Goal: Transaction & Acquisition: Purchase product/service

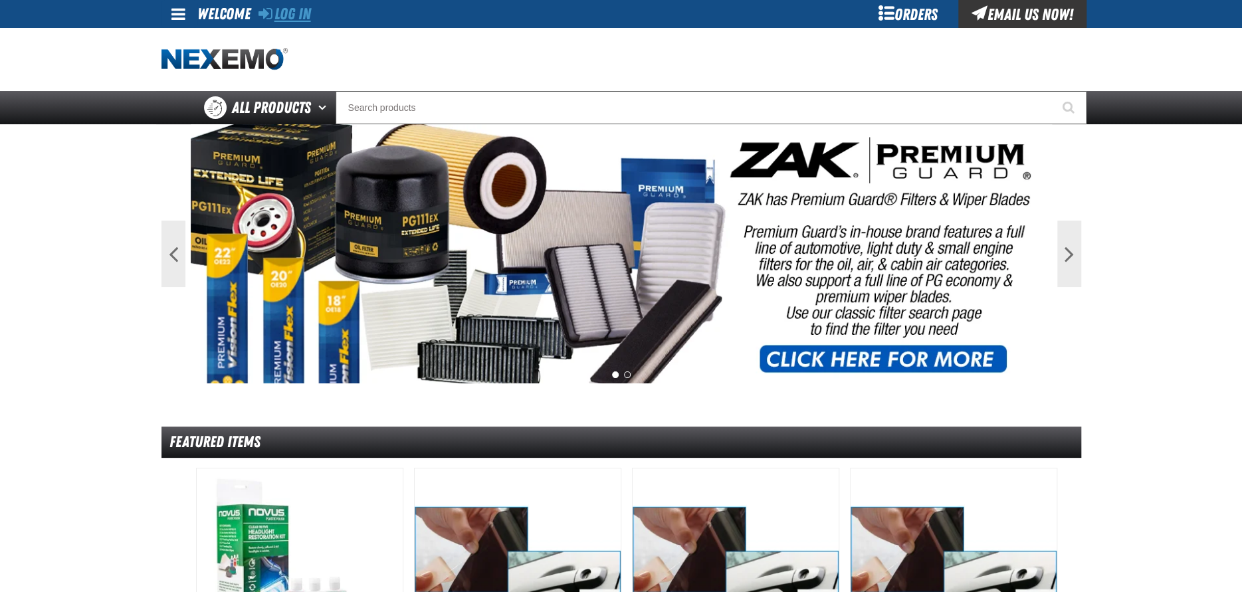
click at [288, 19] on link "Log In" at bounding box center [285, 14] width 53 height 19
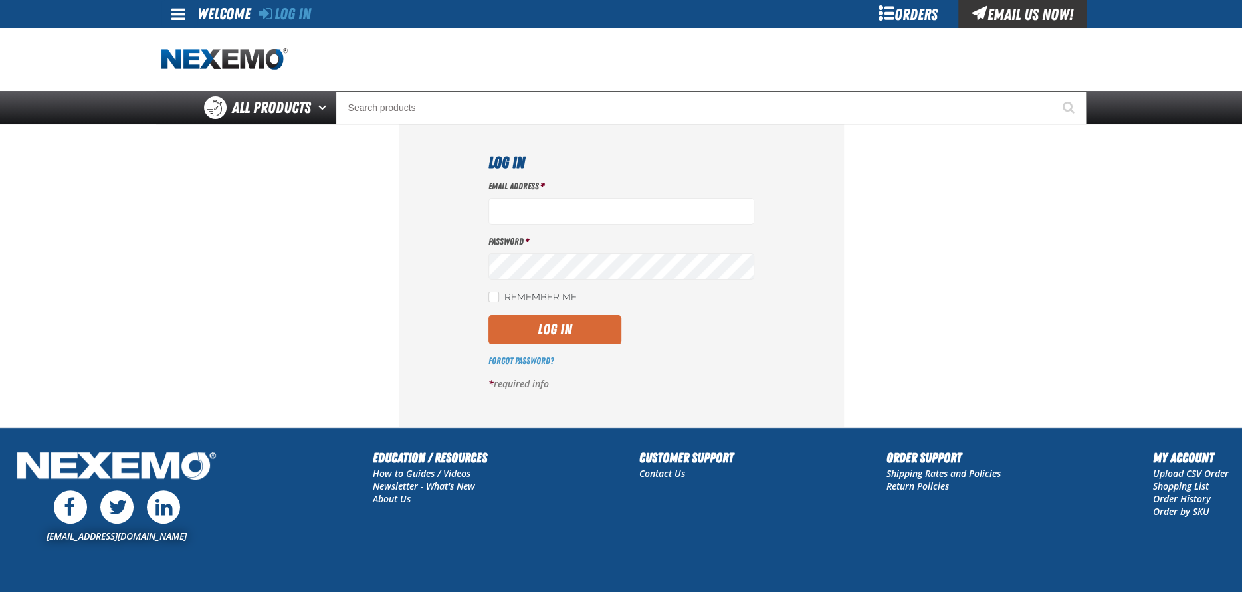
type input "[EMAIL_ADDRESS][DOMAIN_NAME]"
click at [584, 335] on button "Log In" at bounding box center [555, 329] width 133 height 29
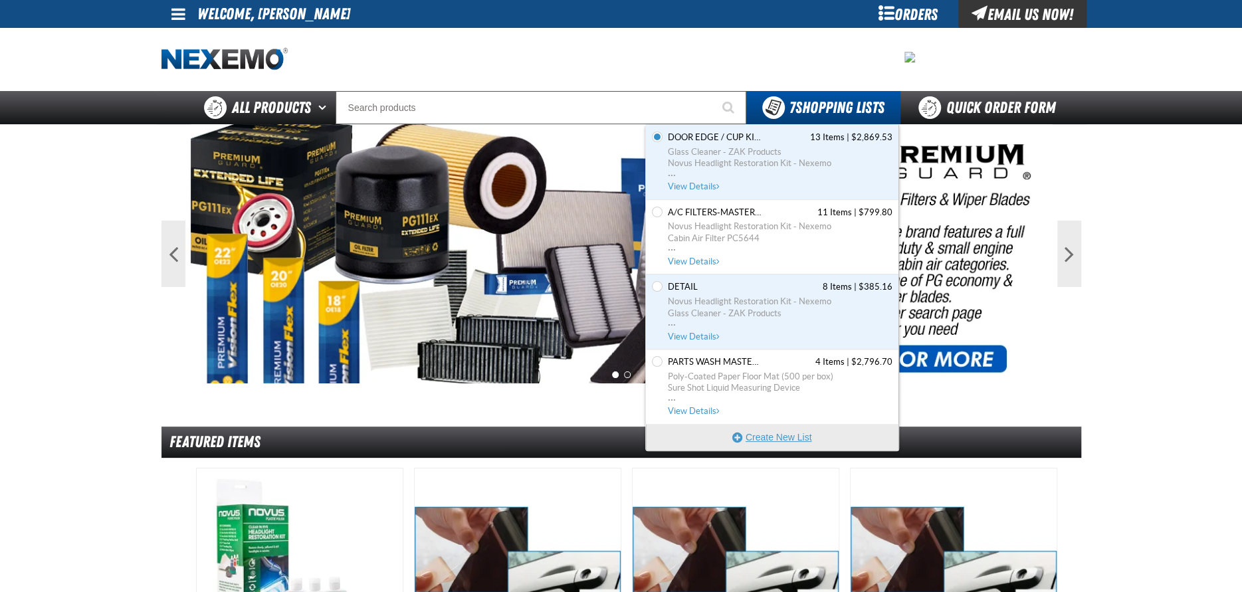
click at [776, 438] on button "Create New List" at bounding box center [772, 437] width 253 height 27
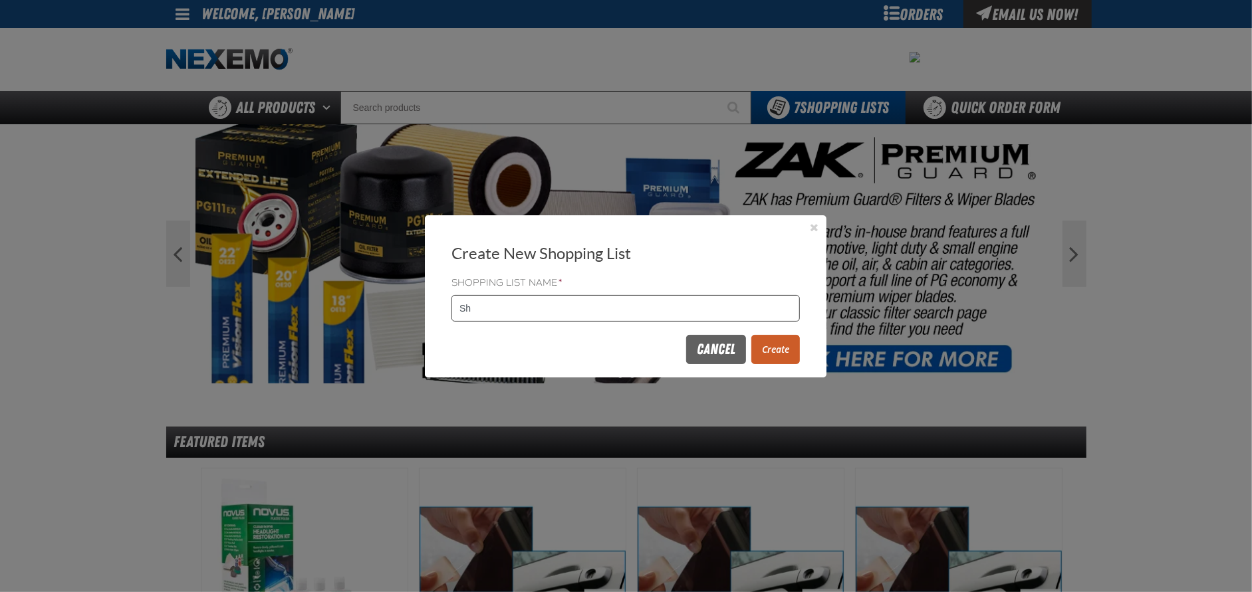
type input "S"
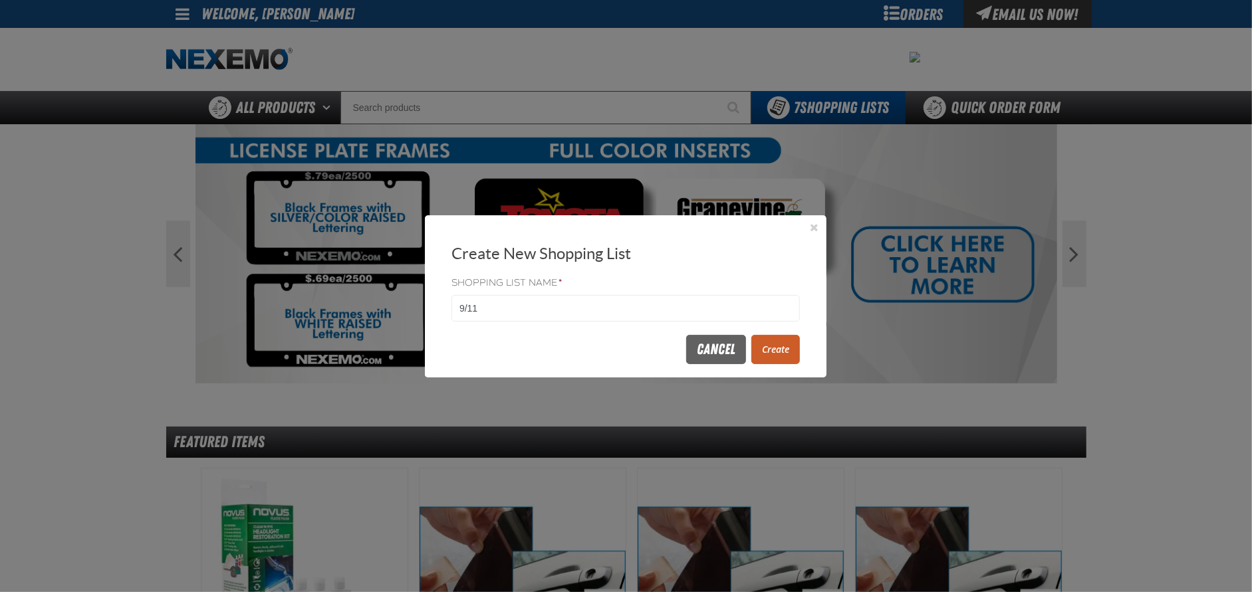
type input "9/11"
click at [780, 348] on button "Create" at bounding box center [775, 349] width 49 height 29
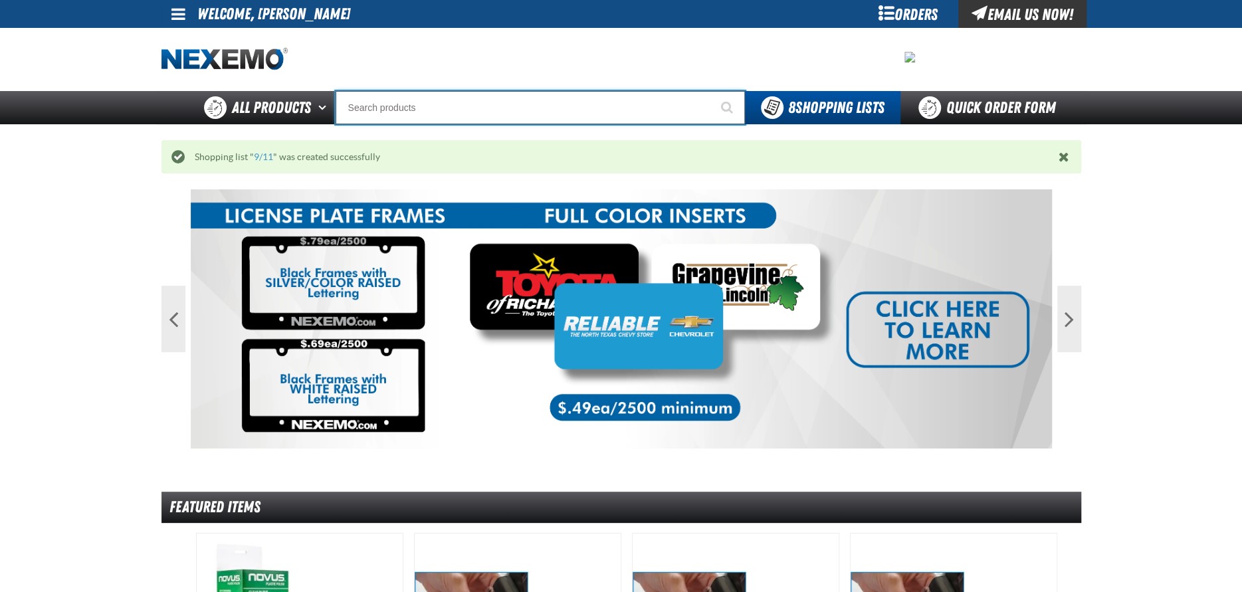
click at [417, 110] on input "Search" at bounding box center [540, 107] width 409 height 33
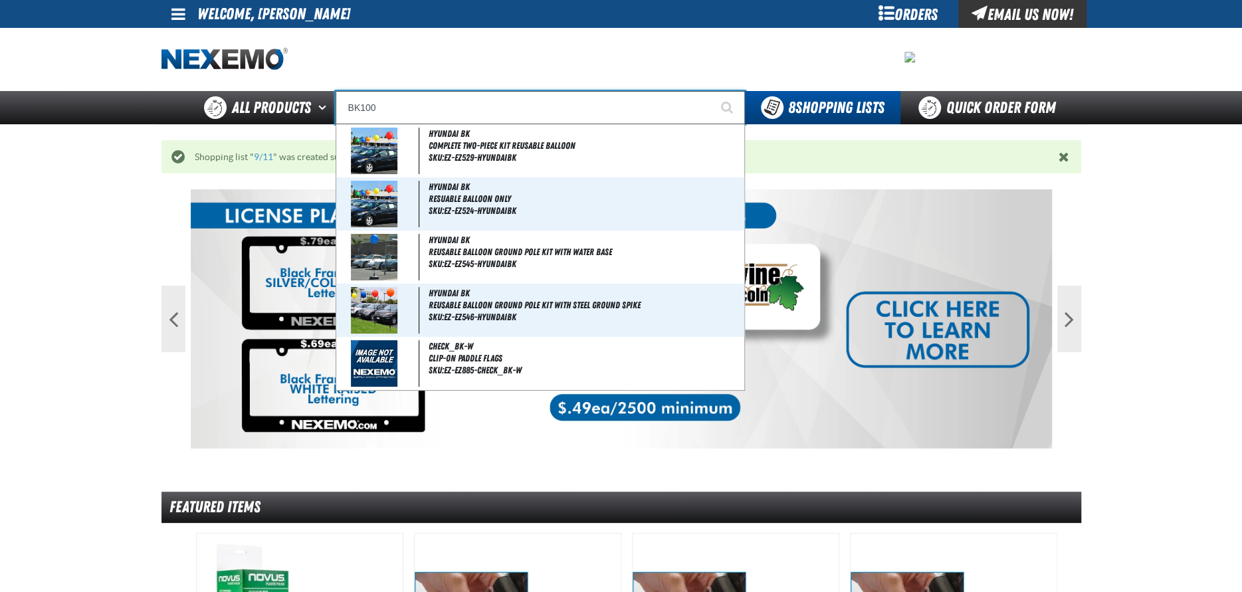
type input "BK100"
click at [712, 91] on button "Start Searching" at bounding box center [728, 107] width 33 height 33
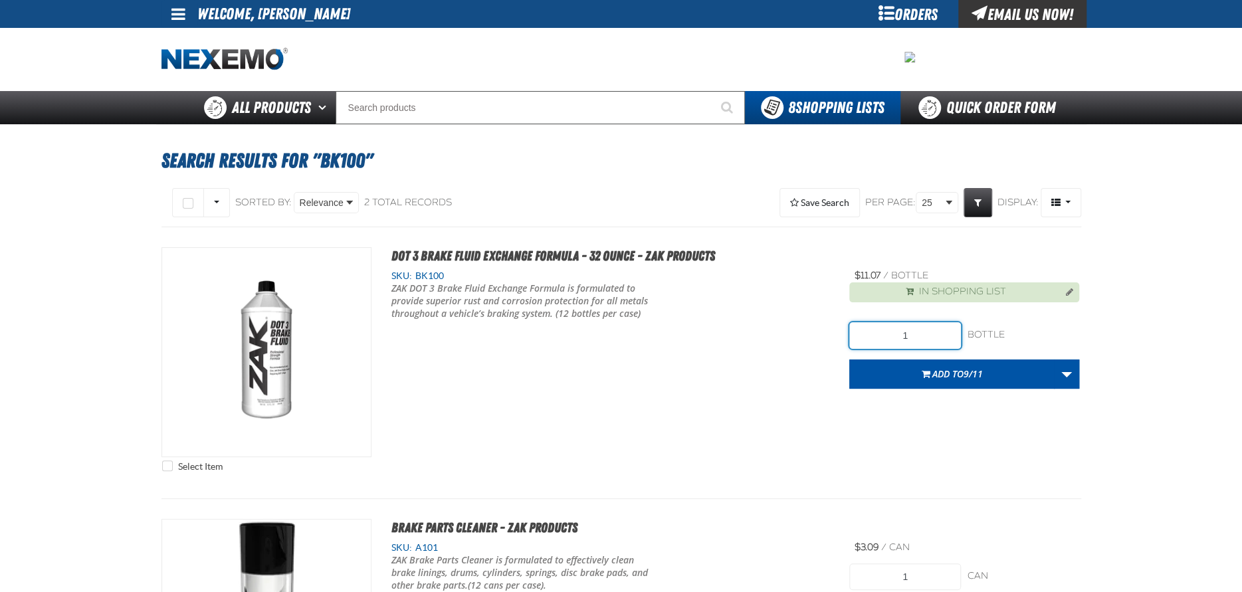
click at [922, 334] on input "1" at bounding box center [905, 335] width 112 height 27
type input "36"
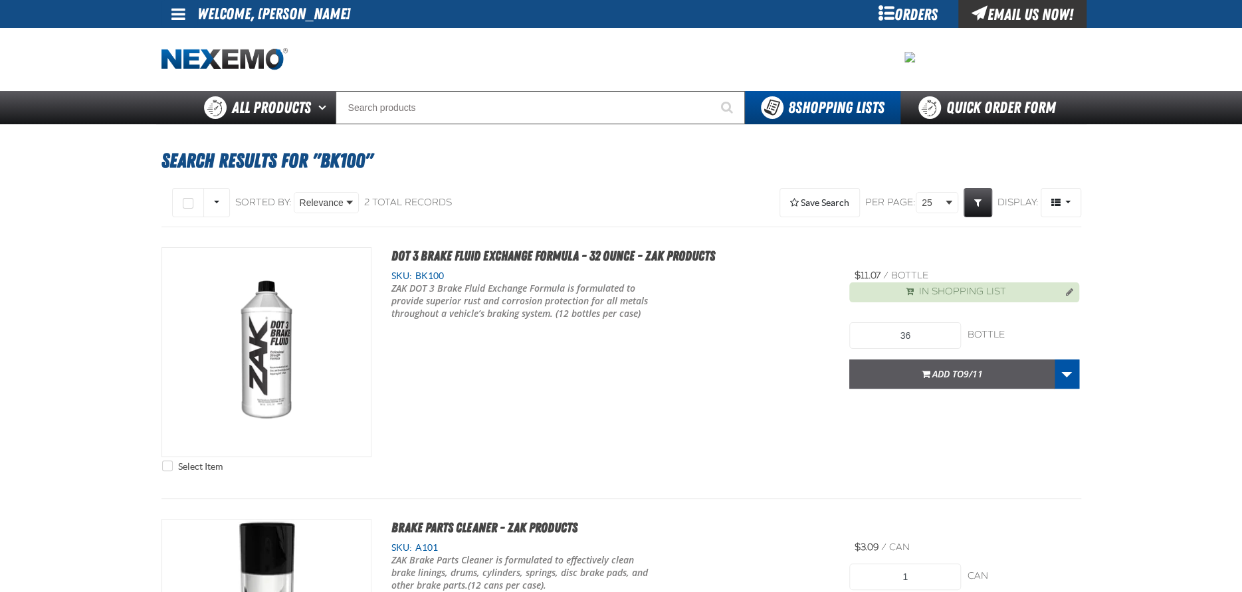
click at [943, 368] on span "Add to 9/11" at bounding box center [958, 374] width 51 height 13
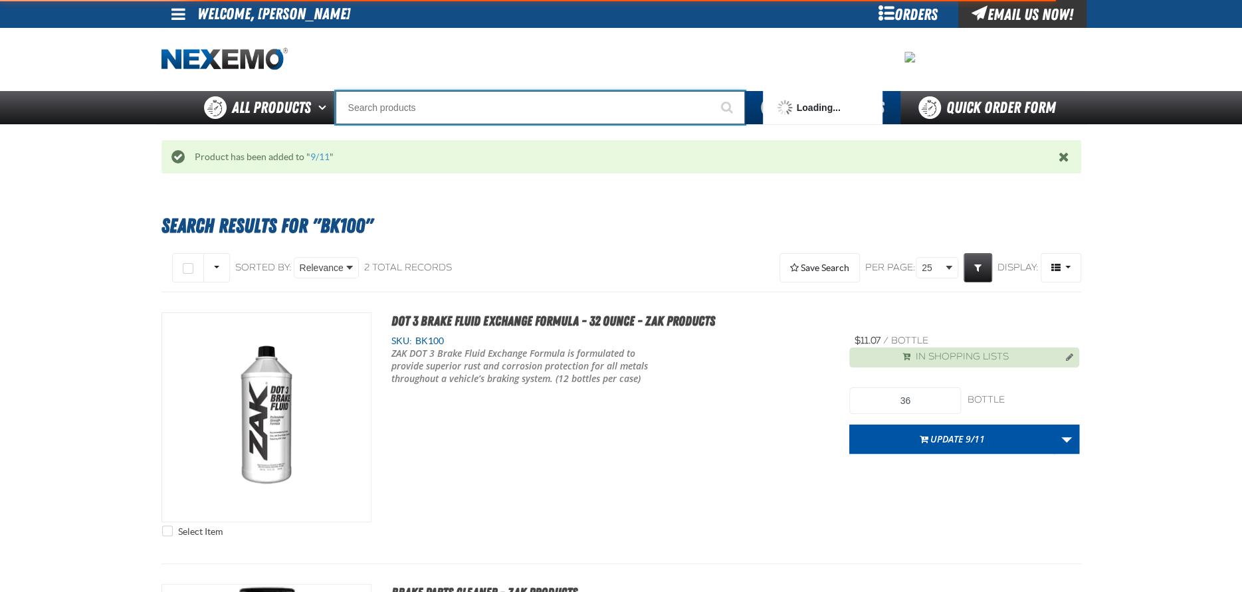
click at [449, 104] on input "Search" at bounding box center [540, 107] width 409 height 33
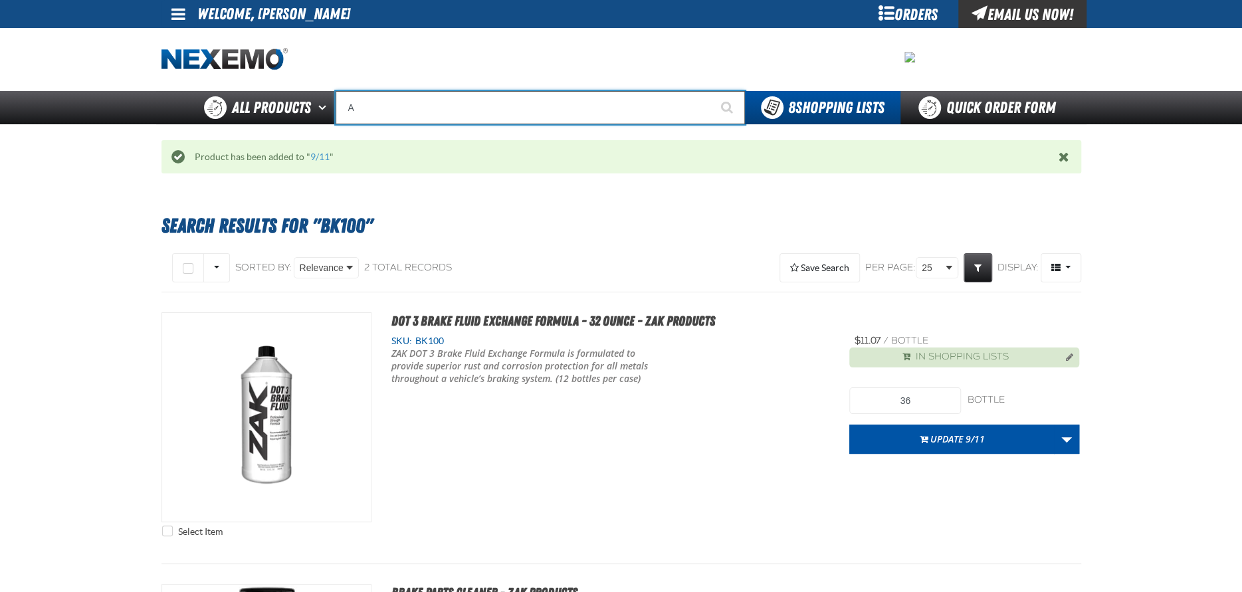
type input "AC"
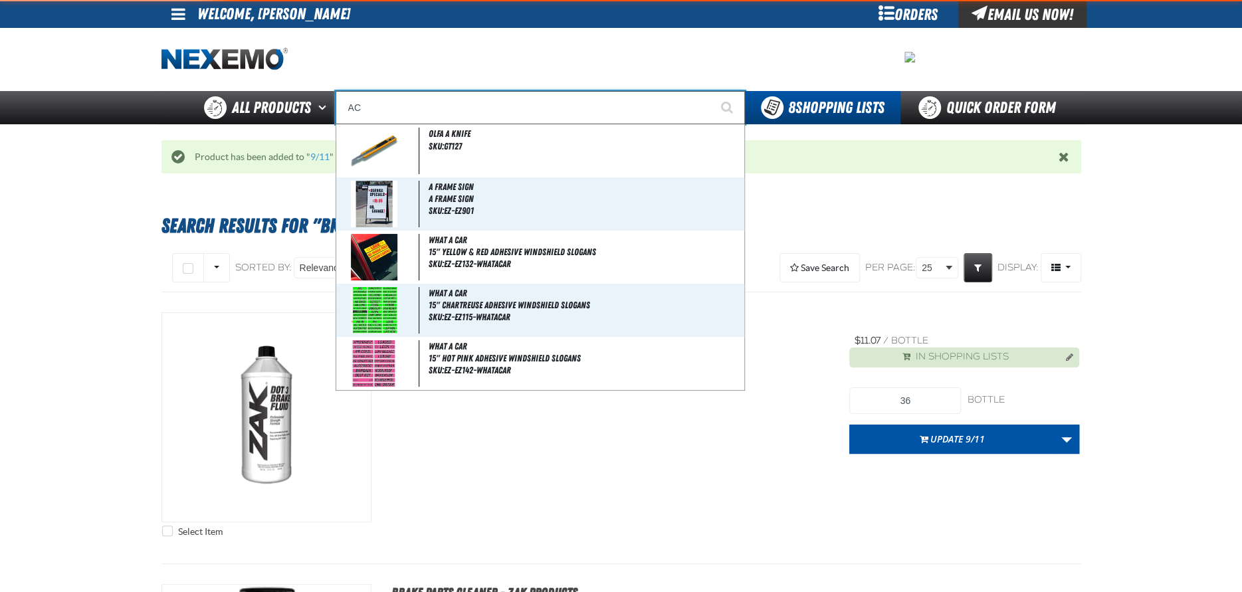
type input "AC Power Booster - ZAK Products"
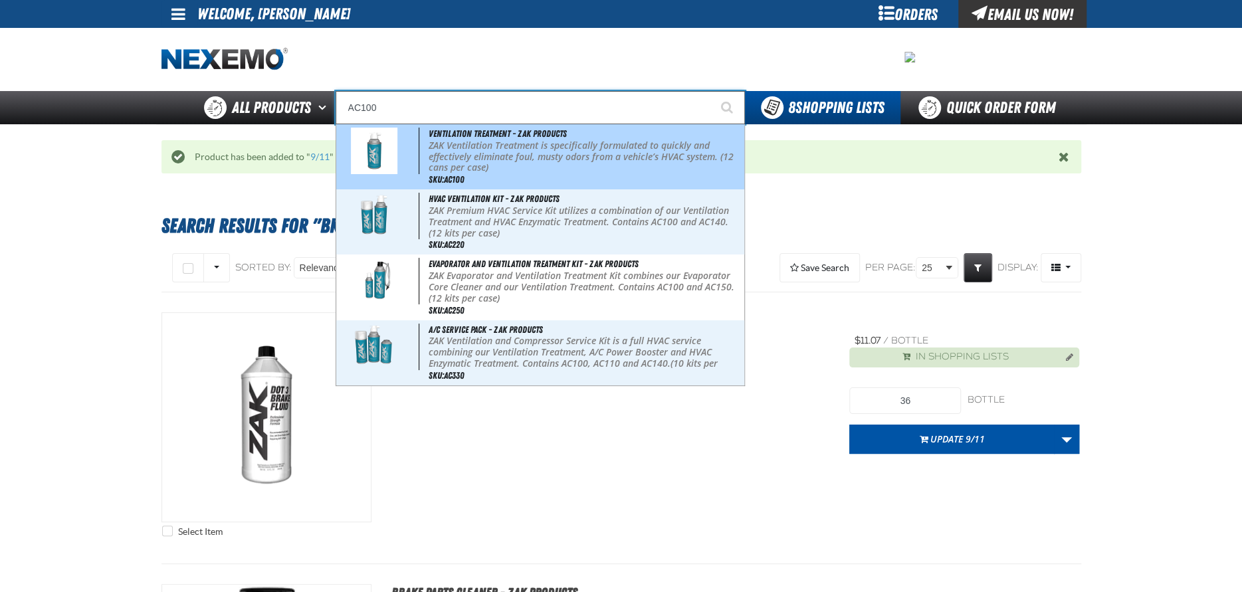
type input "Ventilation Treatment - ZAK Products"
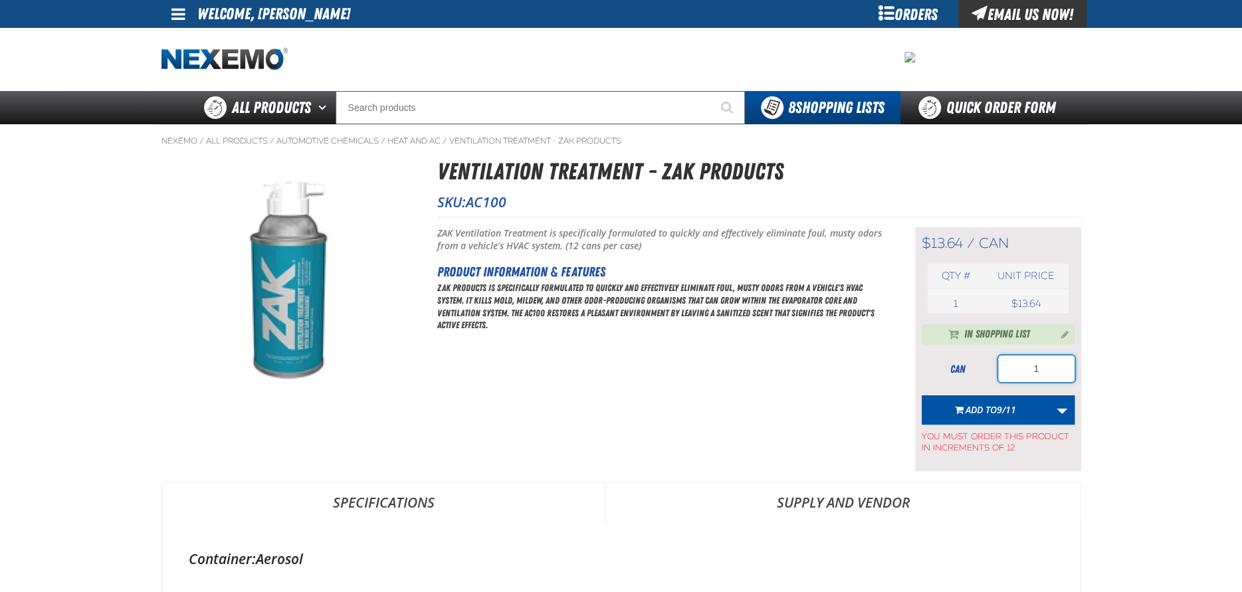
click at [1060, 373] on input "1" at bounding box center [1036, 369] width 76 height 27
type input "36"
click at [1016, 406] on span "9/11" at bounding box center [1006, 409] width 19 height 13
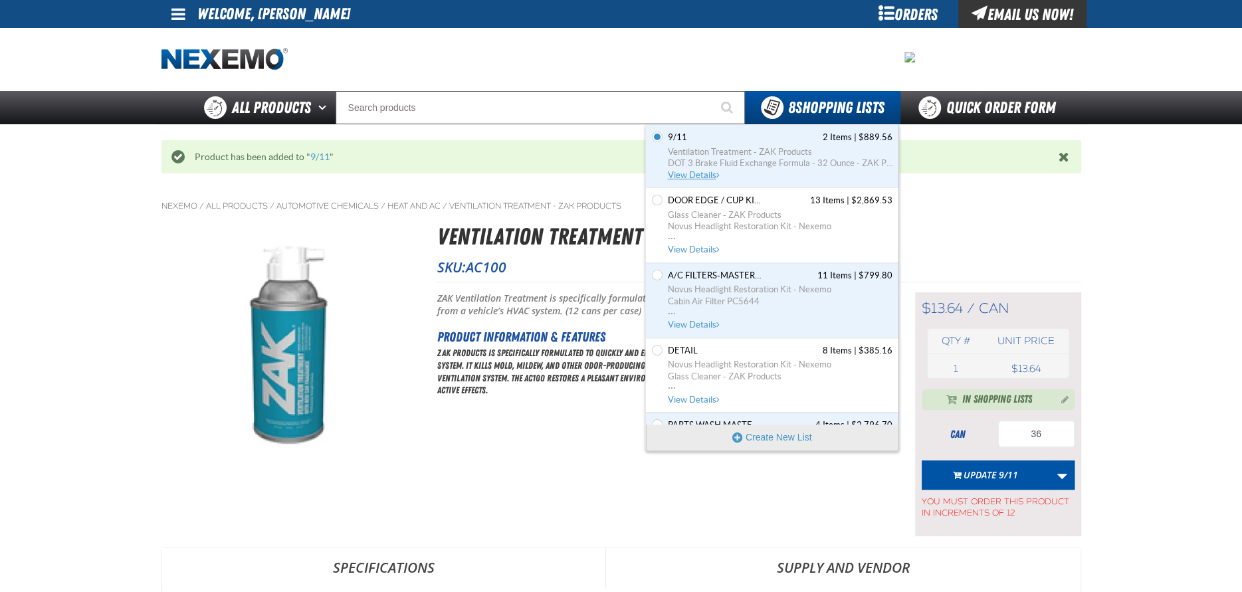
click at [691, 168] on span "DOT 3 Brake Fluid Exchange Formula - 32 Ounce - ZAK Products" at bounding box center [780, 164] width 225 height 12
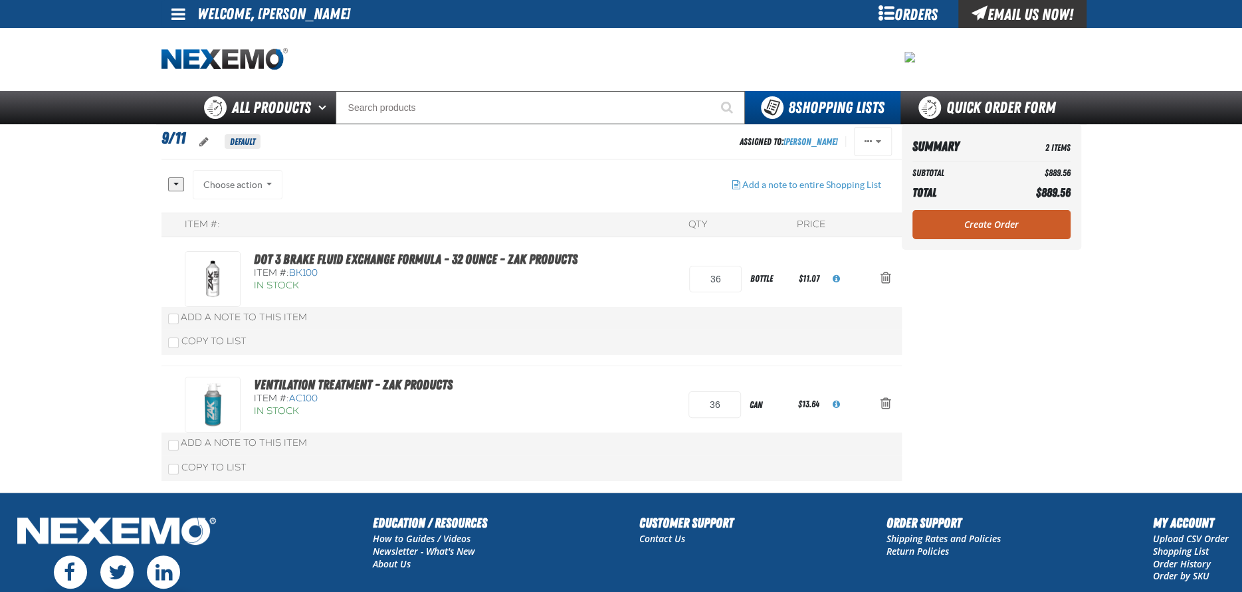
click at [971, 221] on link "Create Order" at bounding box center [992, 224] width 158 height 29
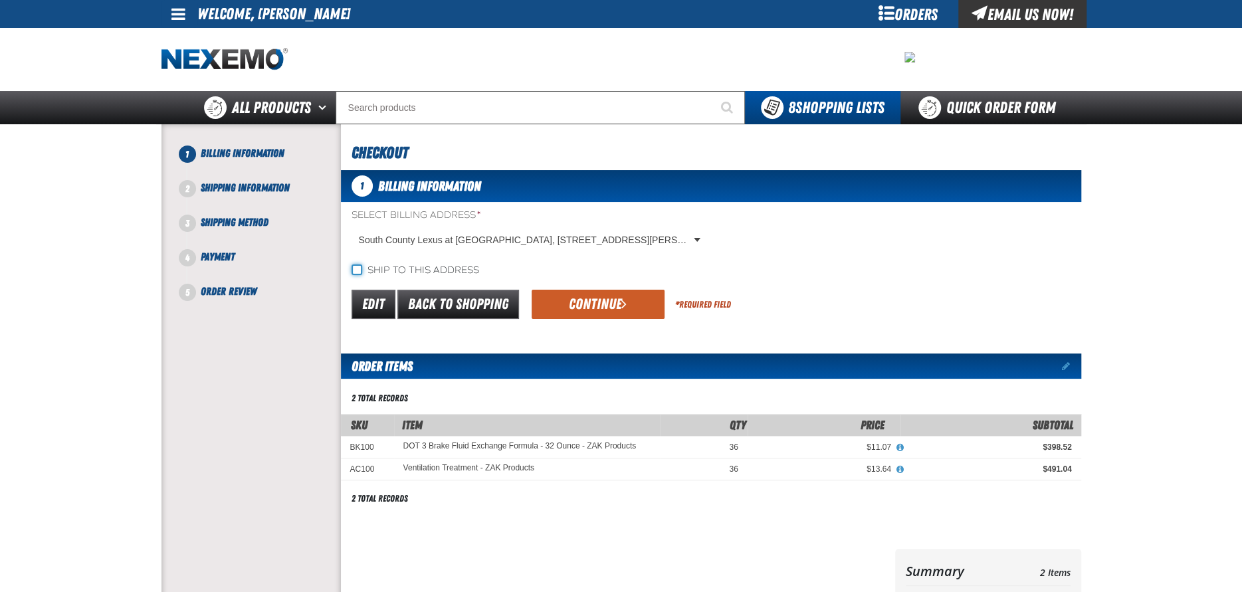
click at [355, 271] on input "Ship to this address" at bounding box center [357, 270] width 11 height 11
checkbox input "true"
click at [565, 299] on button "Continue" at bounding box center [598, 304] width 133 height 29
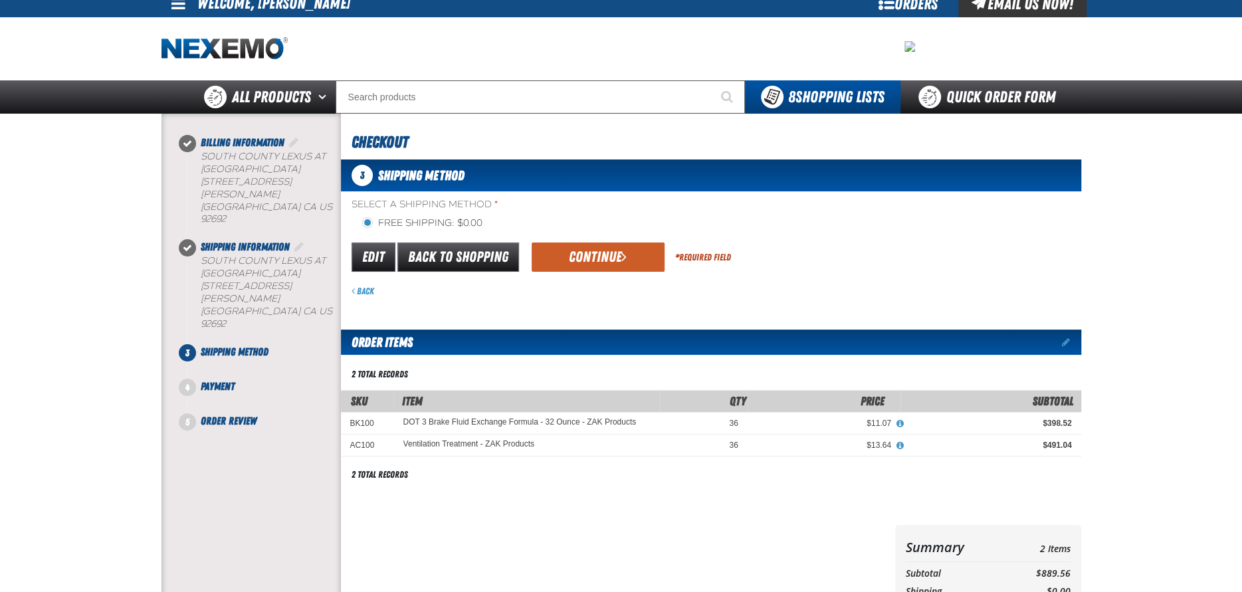
scroll to position [10, 0]
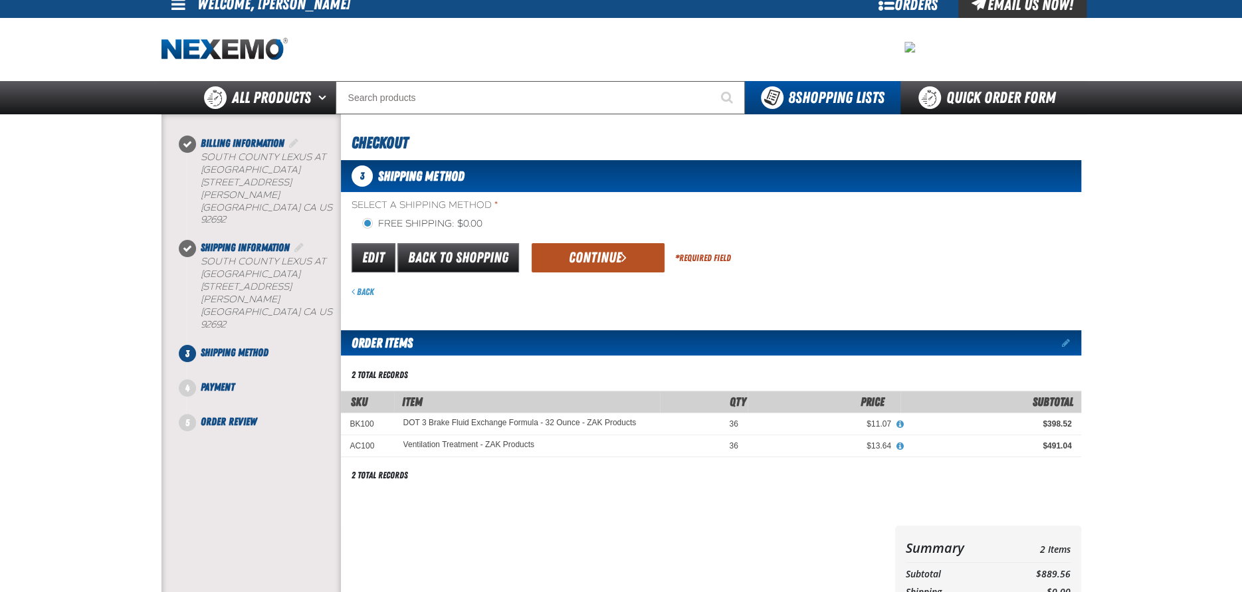
click at [579, 254] on button "Continue" at bounding box center [598, 257] width 133 height 29
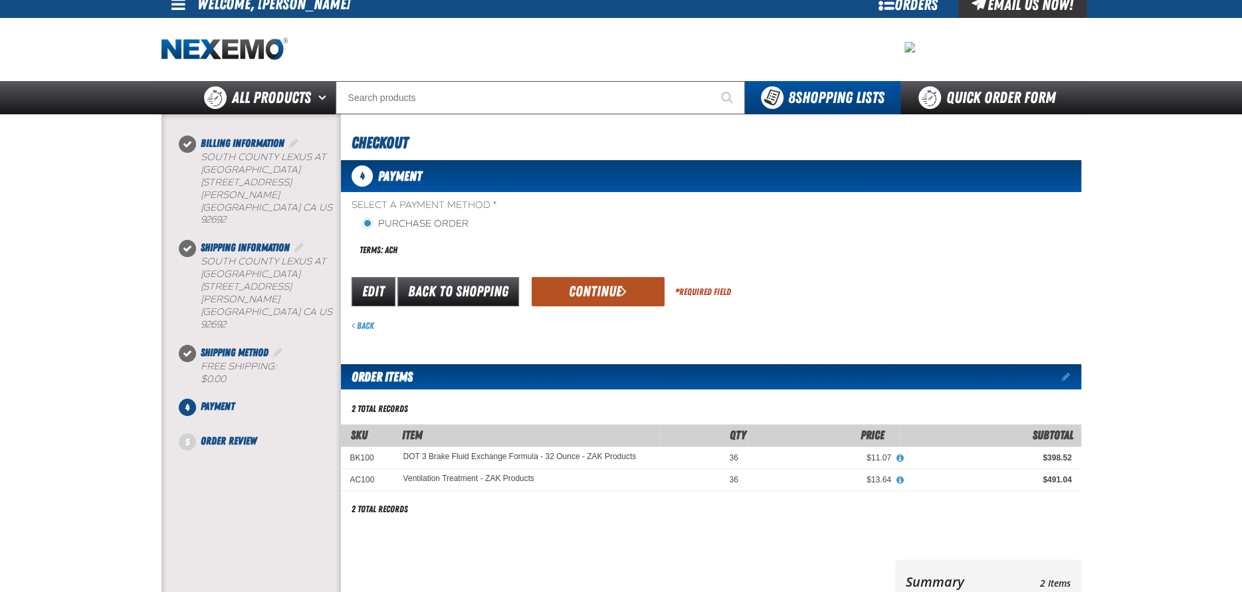
click at [572, 292] on button "Continue" at bounding box center [598, 291] width 133 height 29
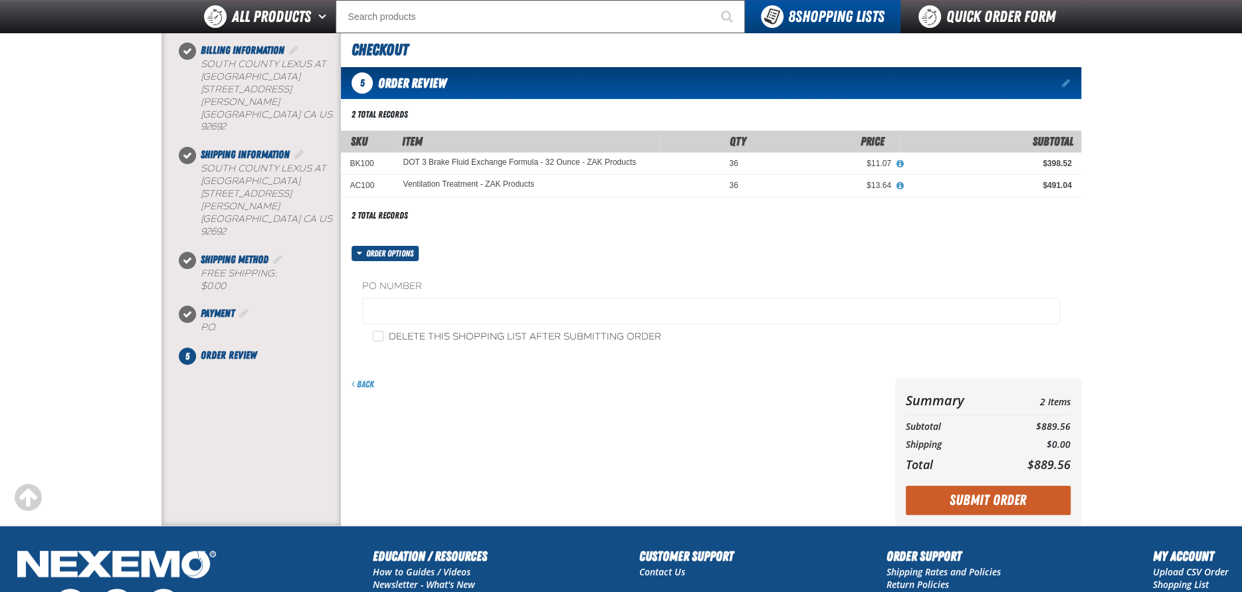
scroll to position [209, 0]
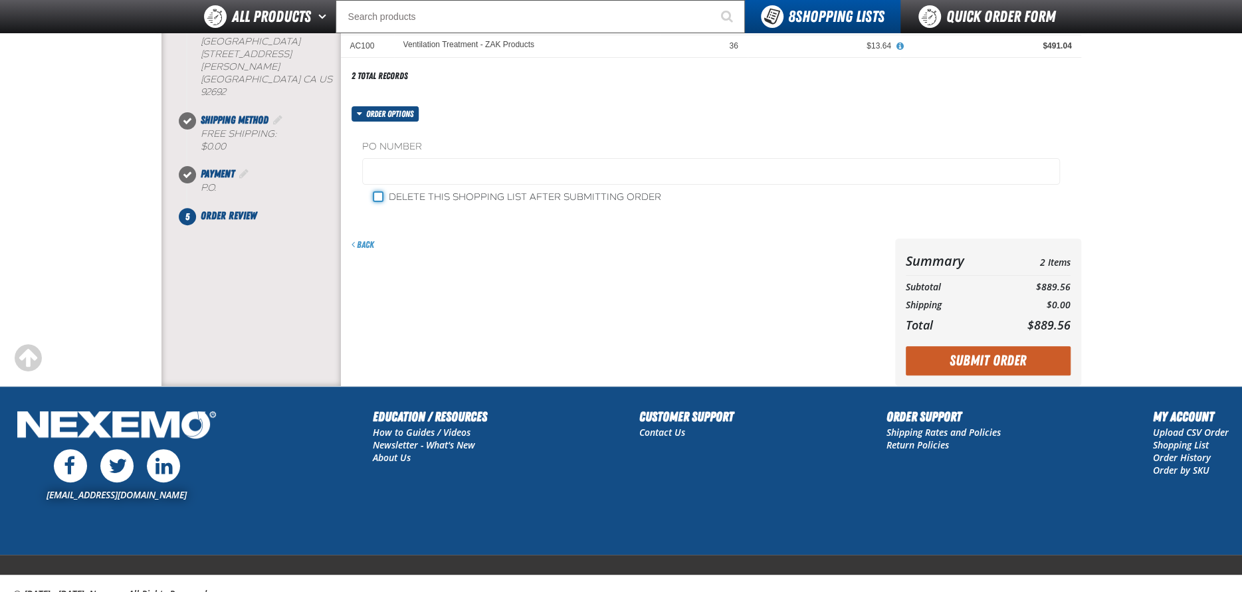
click at [382, 198] on input "Delete this shopping list after submitting order" at bounding box center [378, 196] width 11 height 11
checkbox input "true"
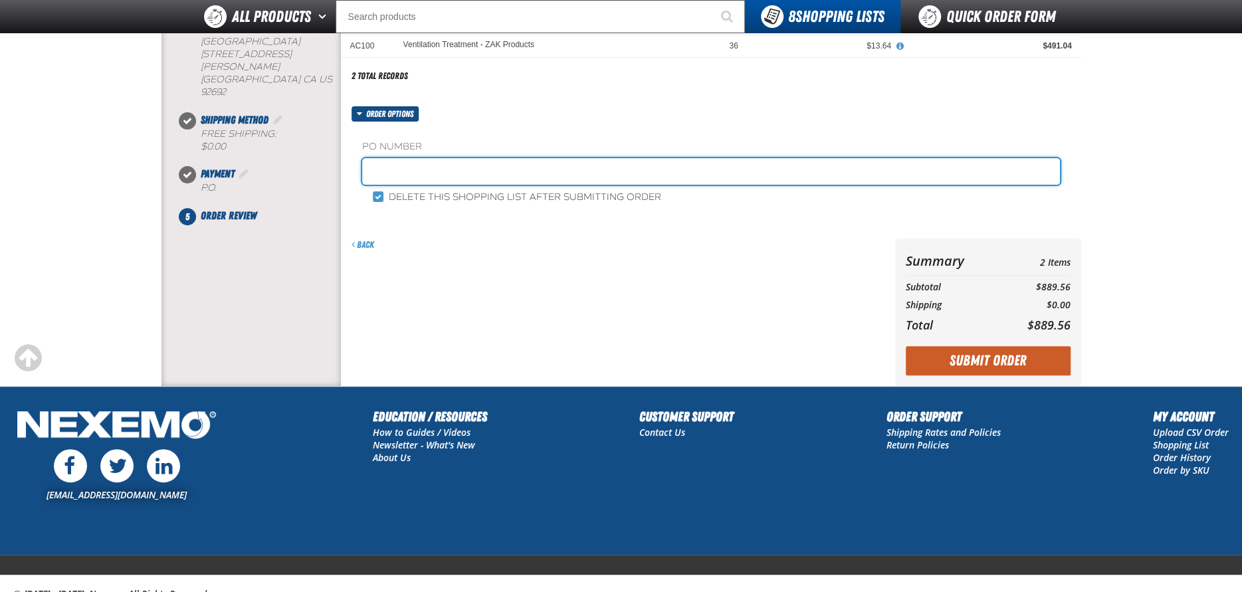
click at [393, 172] on input "text" at bounding box center [711, 171] width 698 height 27
type input "91125AC"
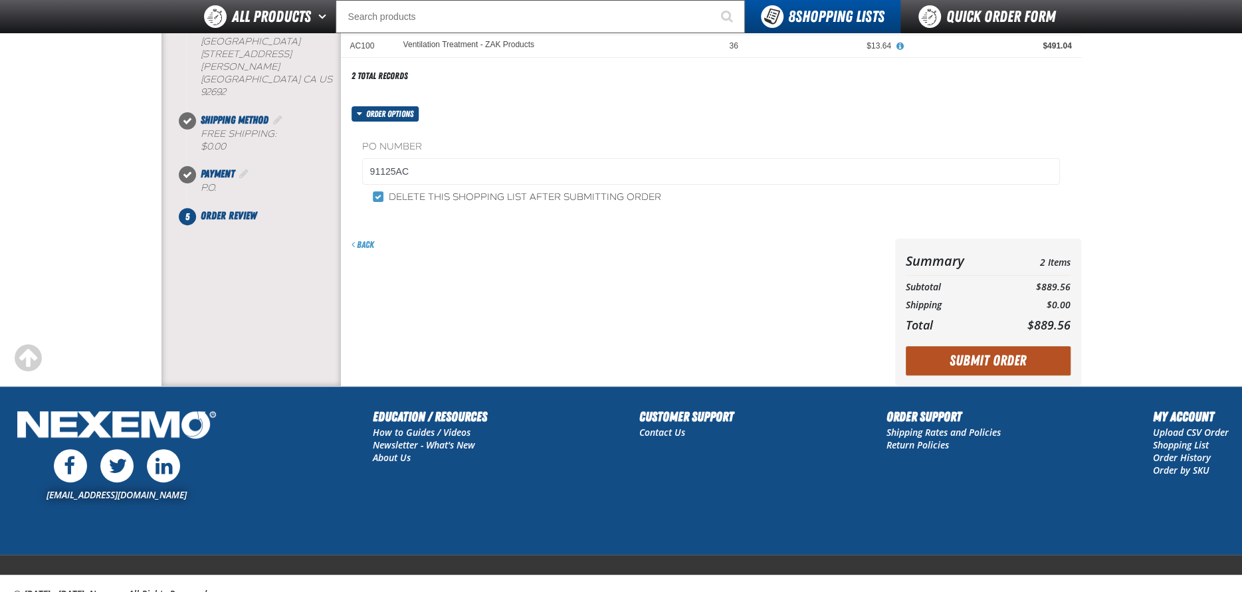
click at [1036, 362] on button "Submit Order" at bounding box center [988, 360] width 165 height 29
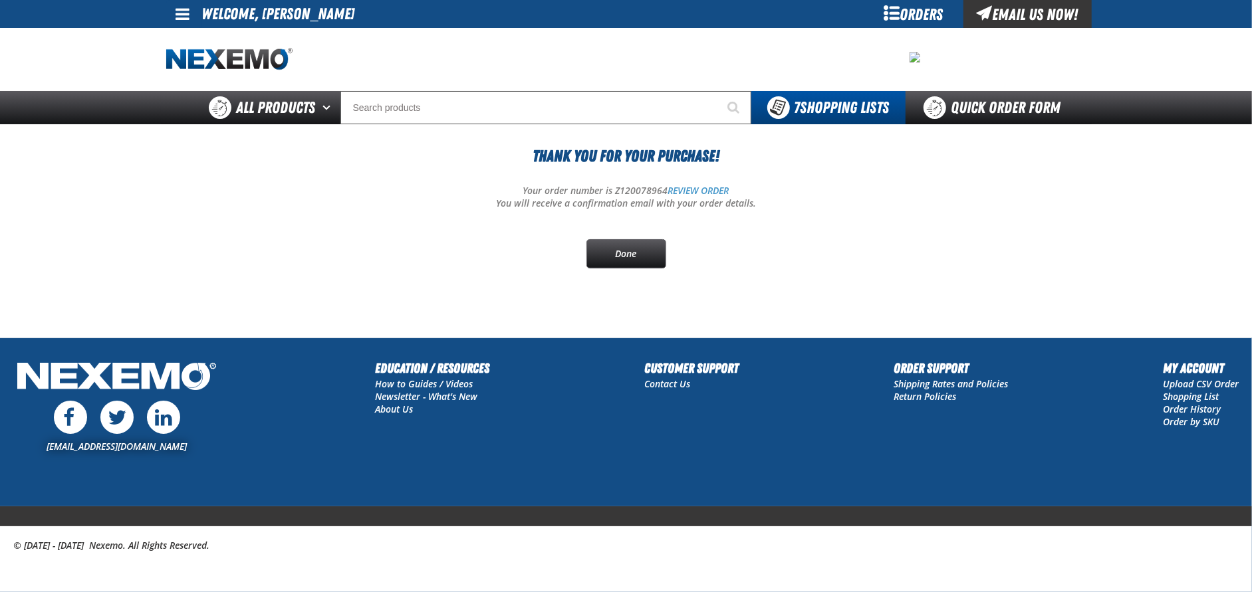
click at [187, 13] on span at bounding box center [183, 14] width 14 height 16
click at [204, 70] on link "Sign Out Sign Out" at bounding box center [194, 64] width 45 height 13
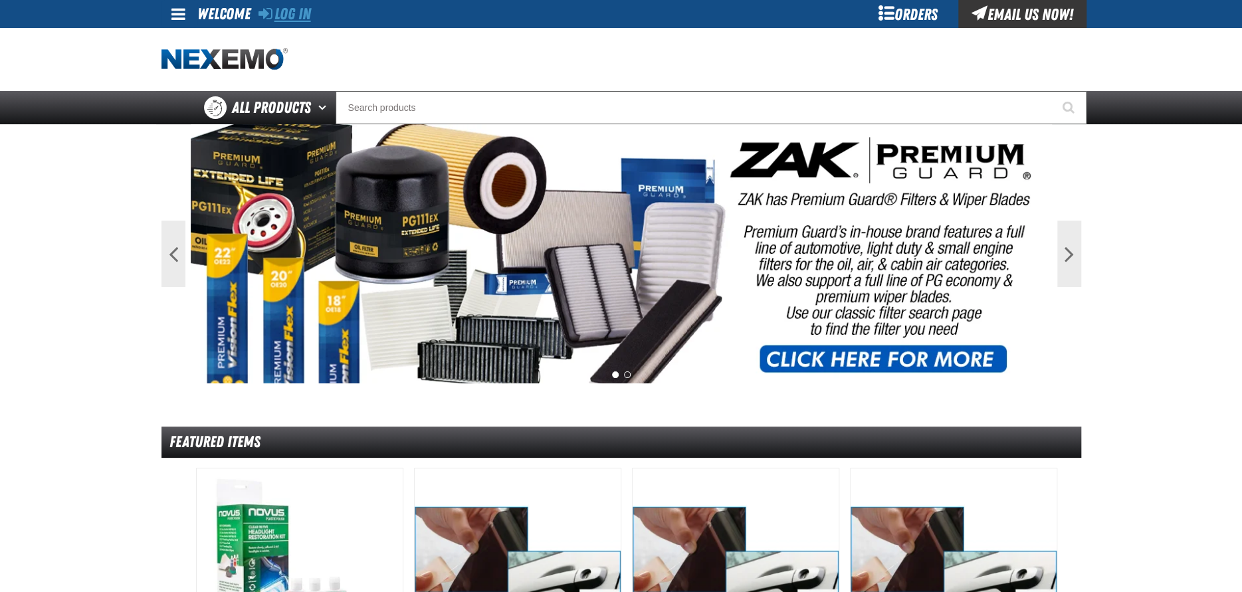
click at [300, 15] on link "Log In" at bounding box center [285, 14] width 53 height 19
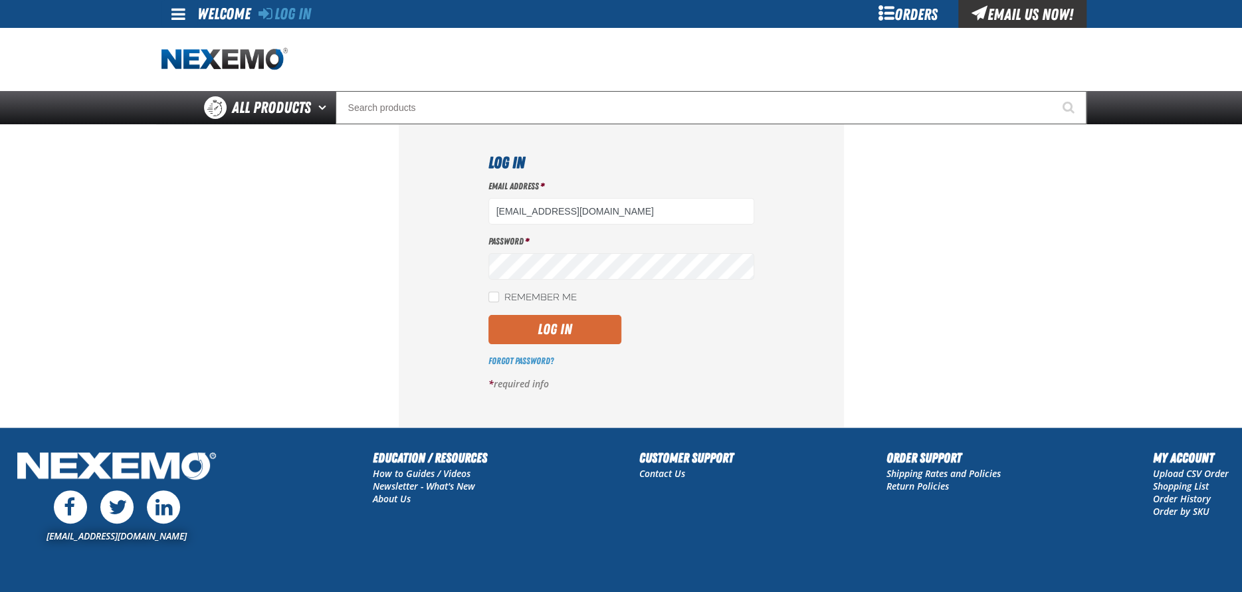
click at [516, 322] on button "Log In" at bounding box center [555, 329] width 133 height 29
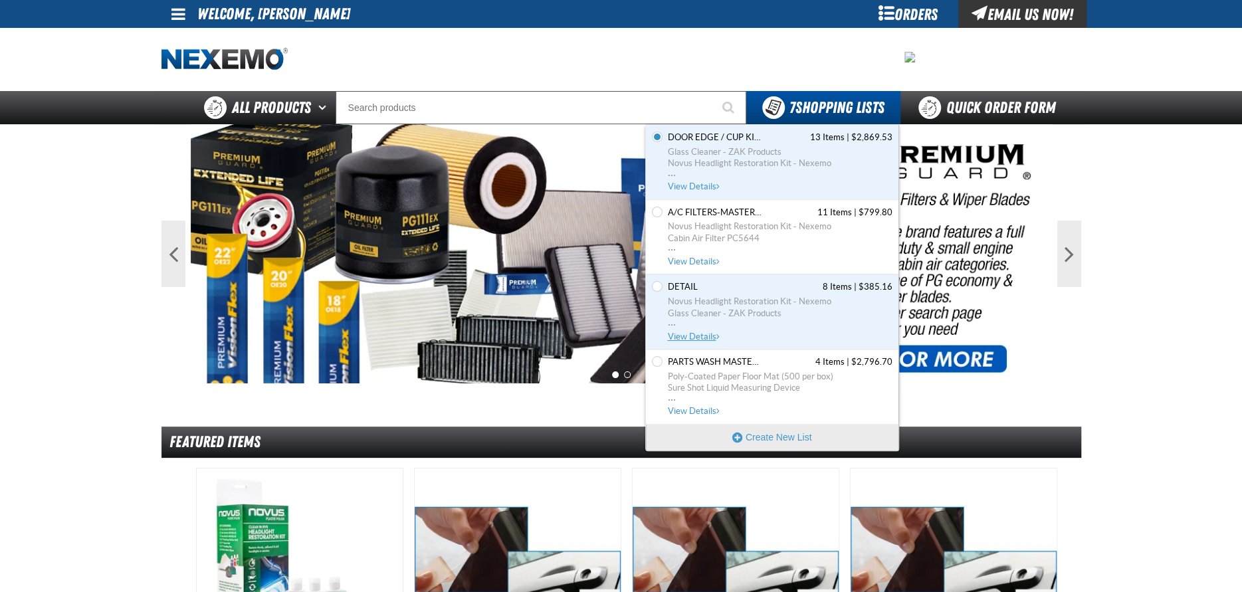
click at [734, 304] on span "Novus Headlight Restoration Kit - Nexemo" at bounding box center [780, 302] width 225 height 12
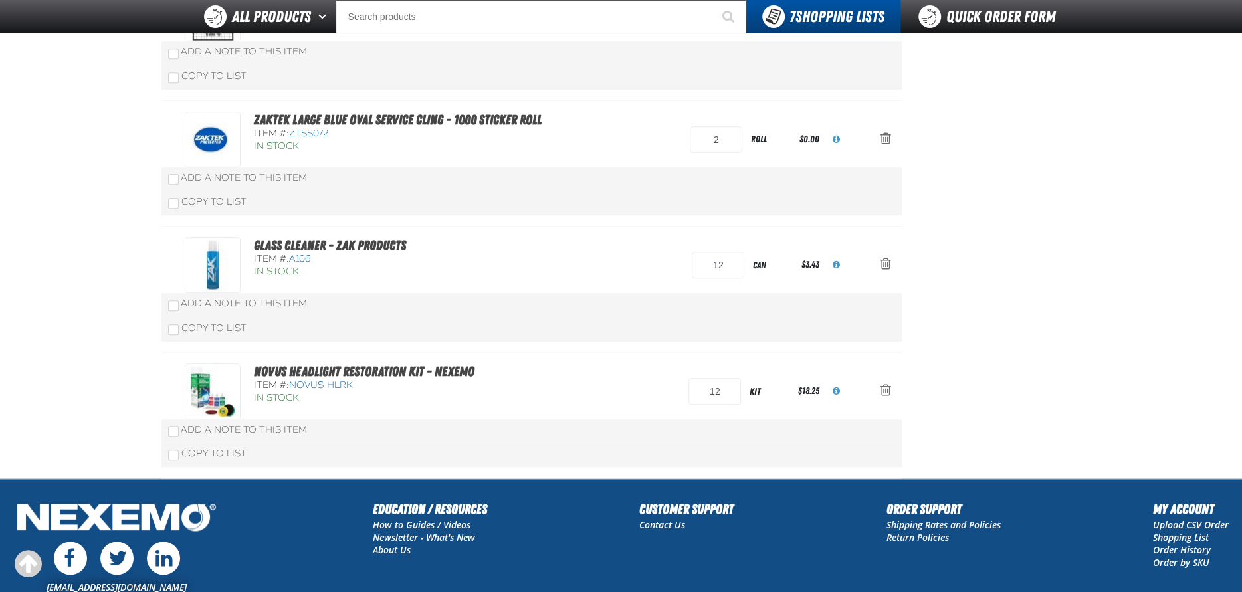
scroll to position [798, 0]
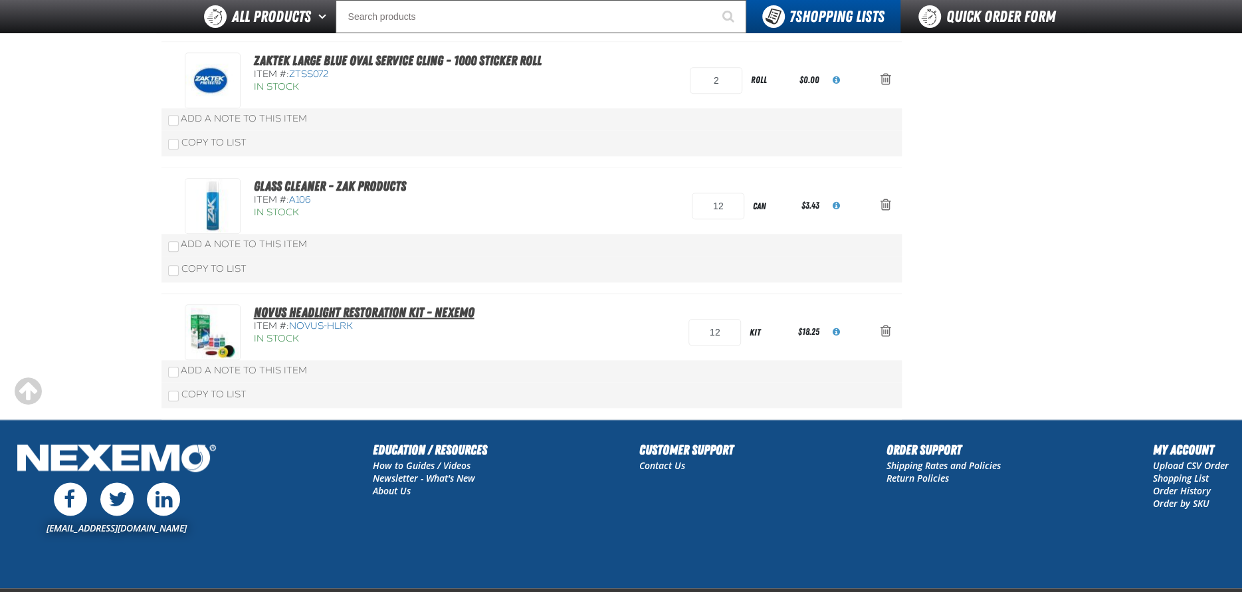
click at [334, 316] on link "Novus Headlight Restoration Kit - Nexemo" at bounding box center [364, 312] width 221 height 16
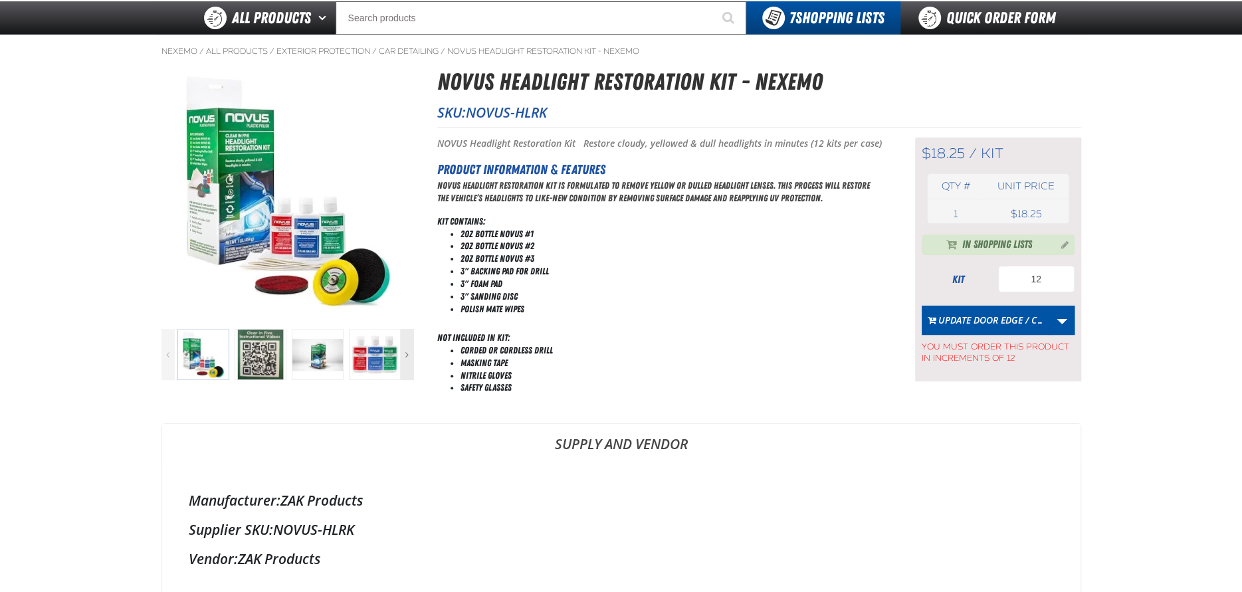
scroll to position [66, 0]
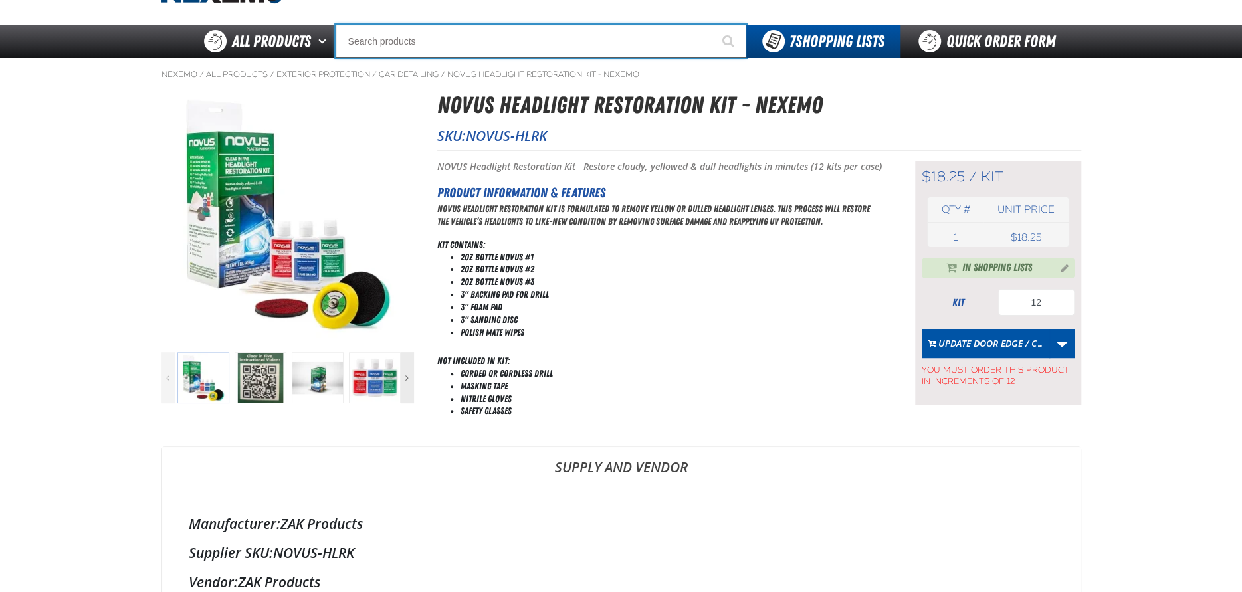
click at [391, 35] on input "Search" at bounding box center [541, 41] width 411 height 33
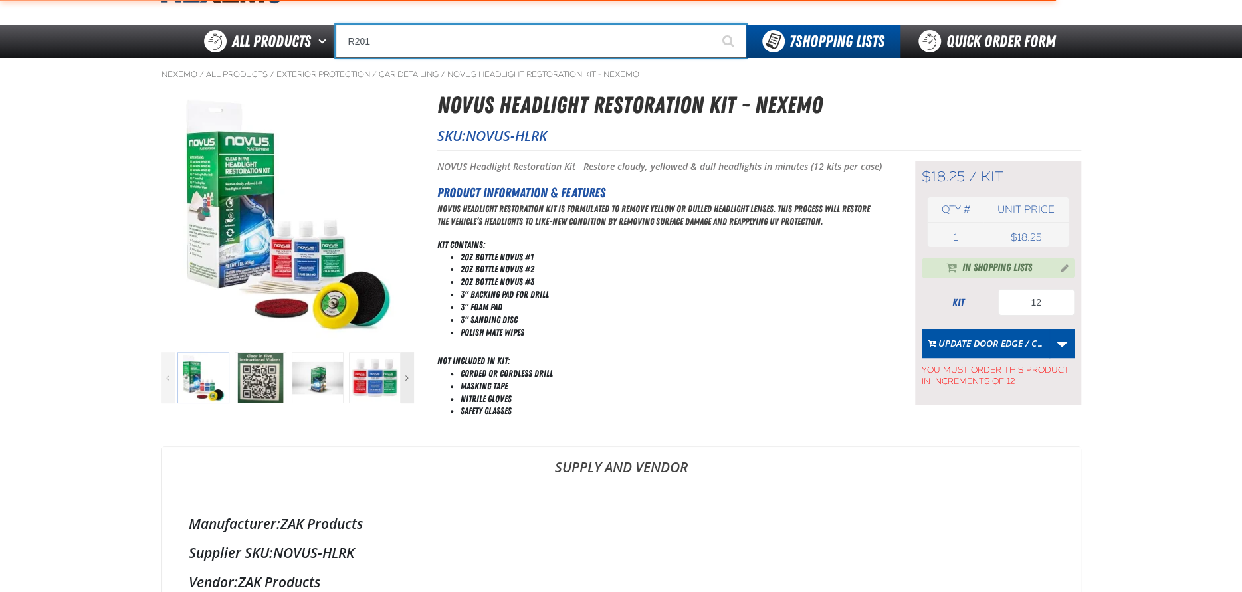
type input "R201"
click at [713, 25] on button "Start Searching" at bounding box center [729, 41] width 33 height 33
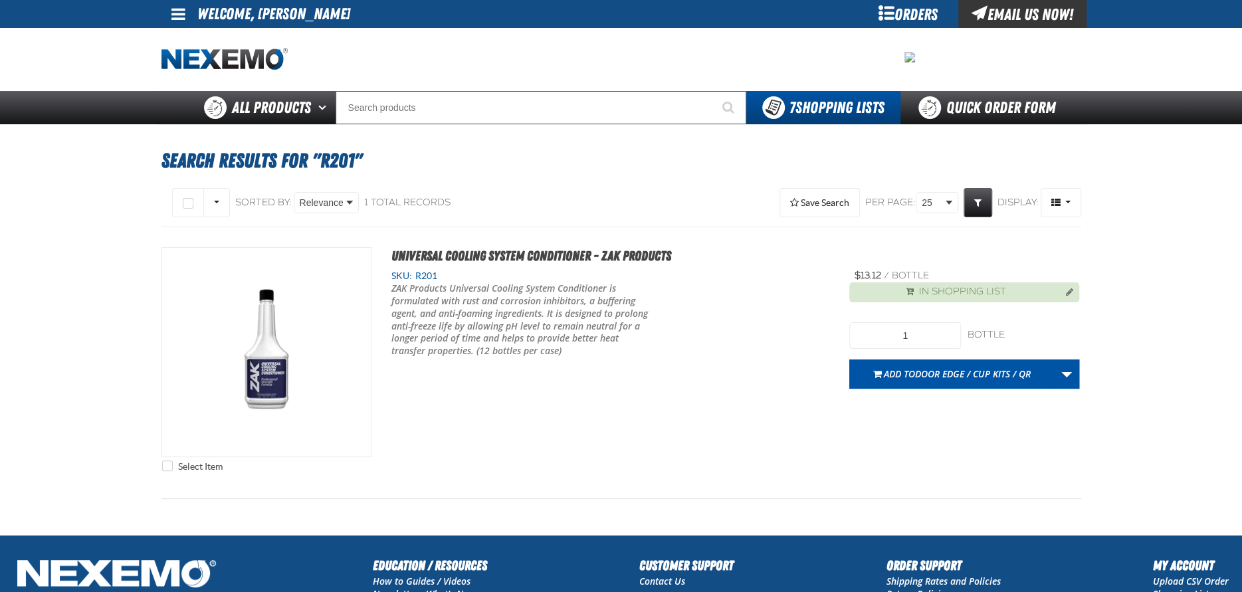
click at [810, 452] on div "Select Item Universal Cooling System Conditioner - ZAK Products SKU: R201 /" at bounding box center [622, 362] width 920 height 231
click at [181, 19] on span at bounding box center [178, 14] width 14 height 16
click at [208, 70] on link "Sign Out Sign Out" at bounding box center [189, 64] width 45 height 13
